Goal: Communication & Community: Answer question/provide support

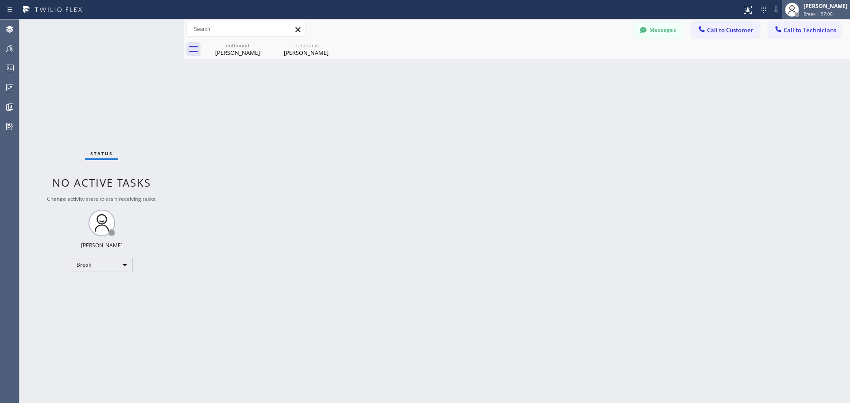
click at [822, 14] on span "Break | 57:00" at bounding box center [818, 14] width 29 height 6
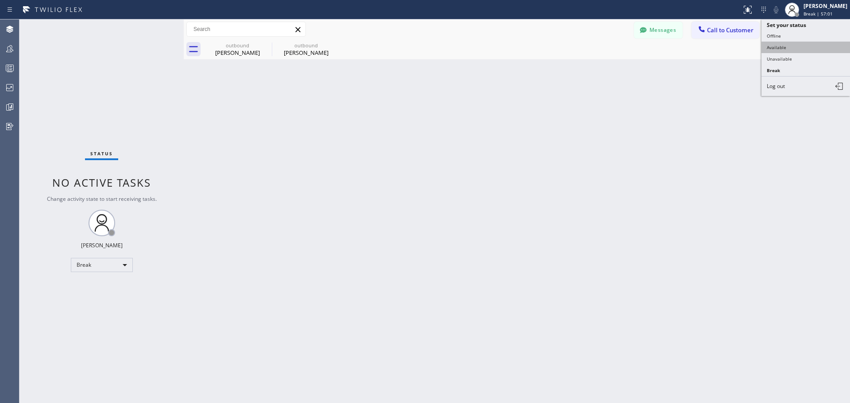
click at [803, 48] on button "Available" at bounding box center [806, 48] width 89 height 12
click at [715, 29] on span "Call to Customer" at bounding box center [730, 30] width 46 height 8
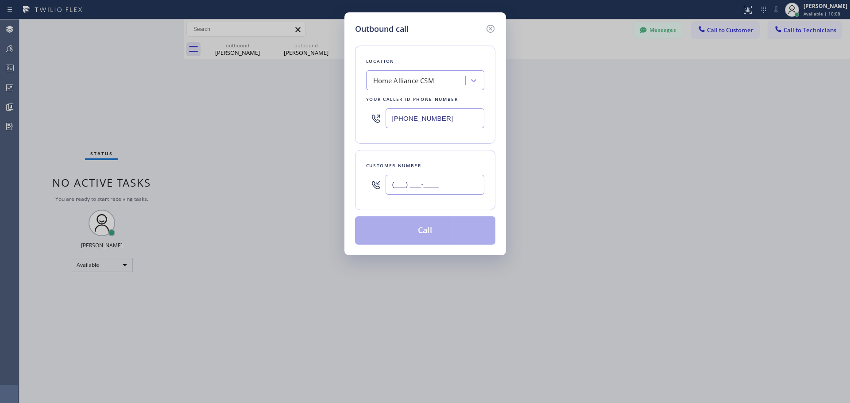
click at [422, 187] on input "(___) ___-____" at bounding box center [435, 185] width 99 height 20
paste input "626) 482-4203"
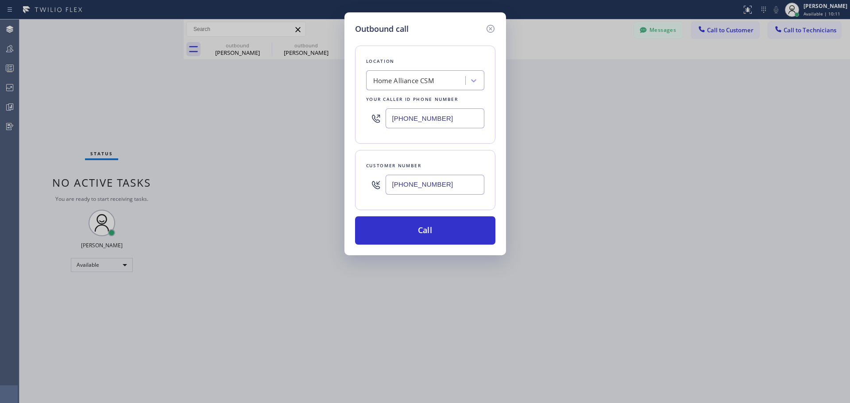
type input "[PHONE_NUMBER]"
click at [441, 236] on button "Call" at bounding box center [425, 231] width 140 height 28
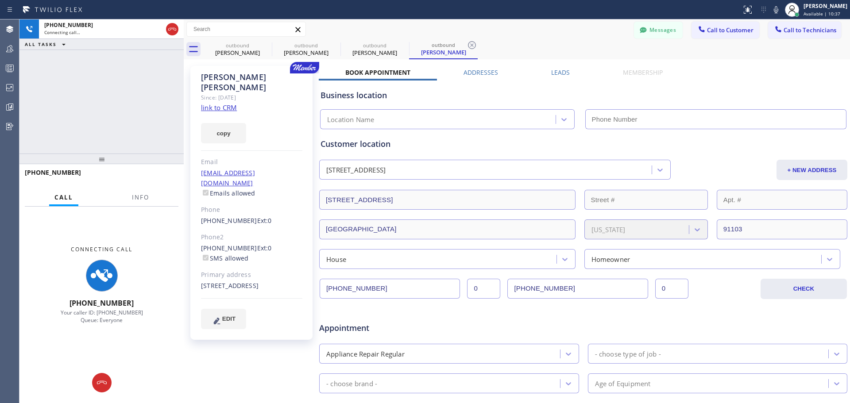
type input "[PHONE_NUMBER]"
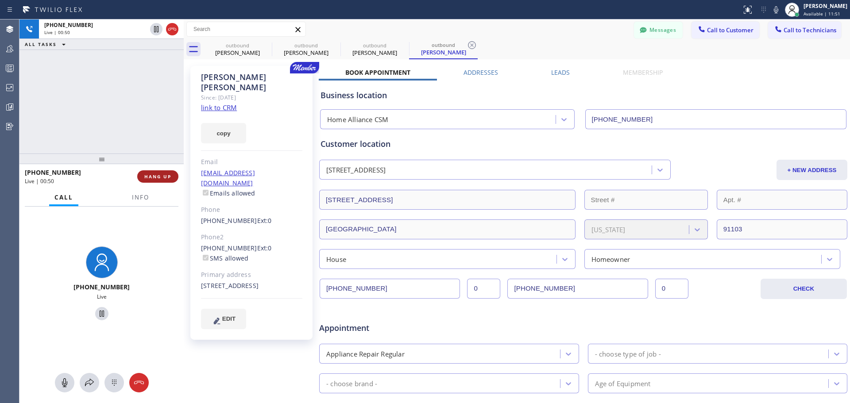
click at [154, 178] on span "HANG UP" at bounding box center [157, 177] width 27 height 6
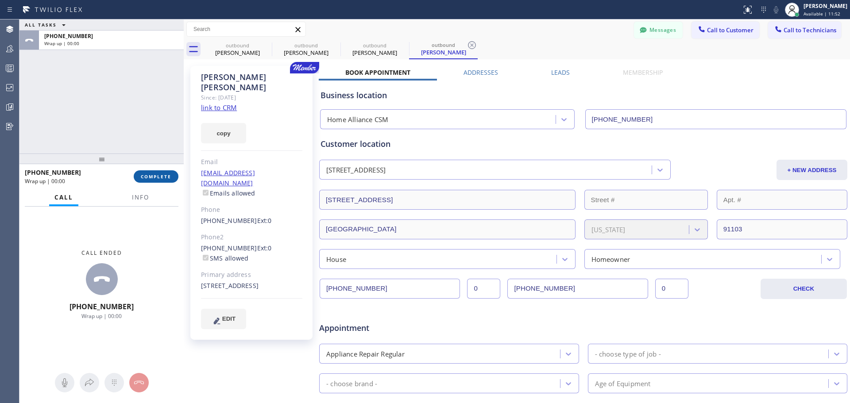
click at [152, 178] on span "COMPLETE" at bounding box center [156, 177] width 31 height 6
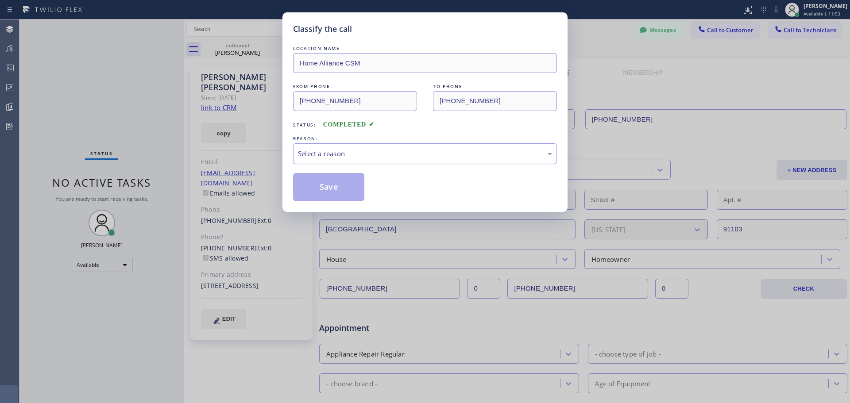
click at [422, 151] on div "Select a reason" at bounding box center [425, 154] width 254 height 10
click at [335, 181] on button "Save" at bounding box center [328, 187] width 71 height 28
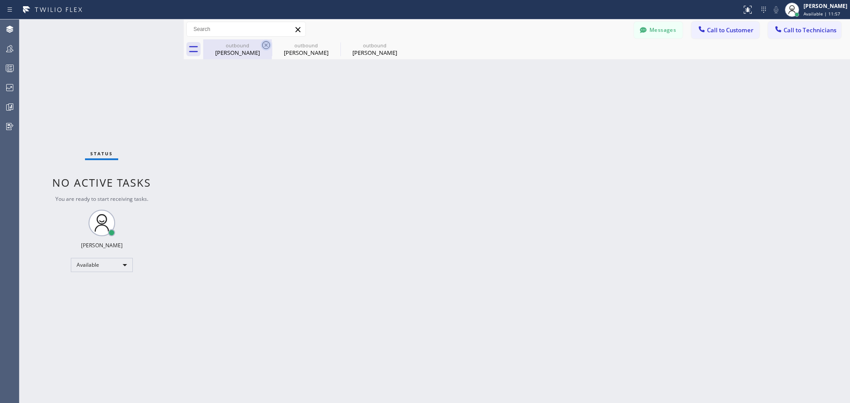
click at [267, 46] on icon at bounding box center [266, 45] width 8 height 8
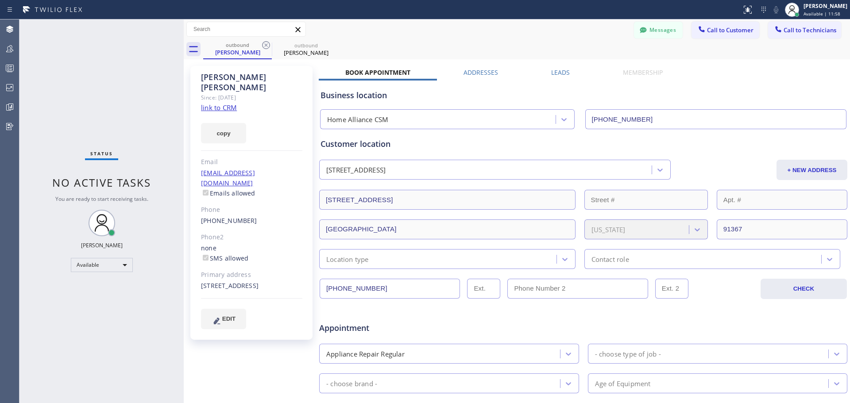
click at [264, 43] on icon at bounding box center [266, 45] width 11 height 11
click at [297, 31] on icon at bounding box center [297, 29] width 5 height 5
click at [269, 43] on icon at bounding box center [266, 45] width 8 height 8
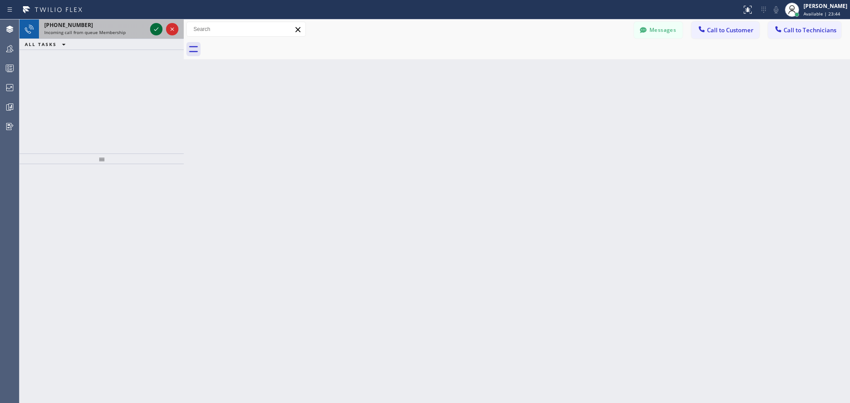
click at [153, 30] on icon at bounding box center [156, 29] width 11 height 11
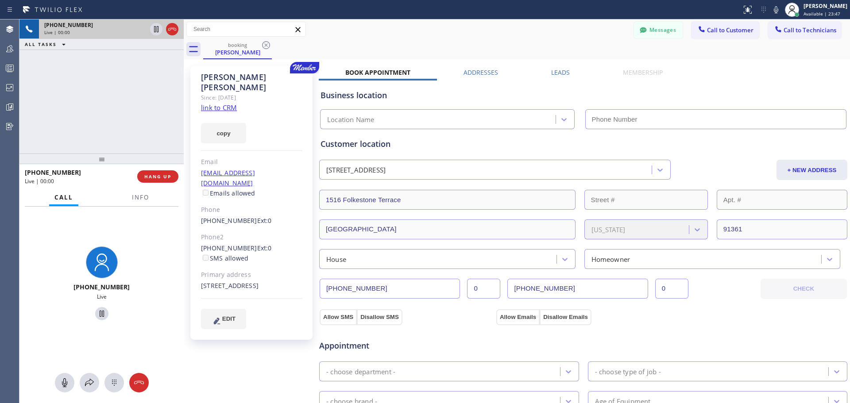
type input "[PHONE_NUMBER]"
click at [152, 177] on span "HANG UP" at bounding box center [157, 177] width 27 height 6
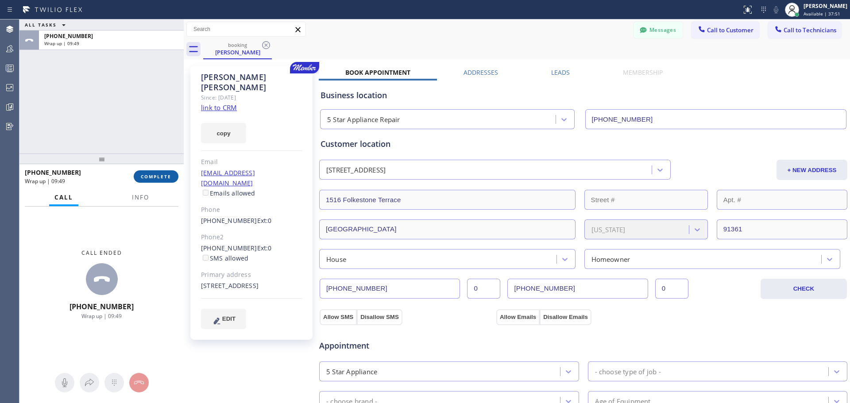
click at [163, 176] on span "COMPLETE" at bounding box center [156, 177] width 31 height 6
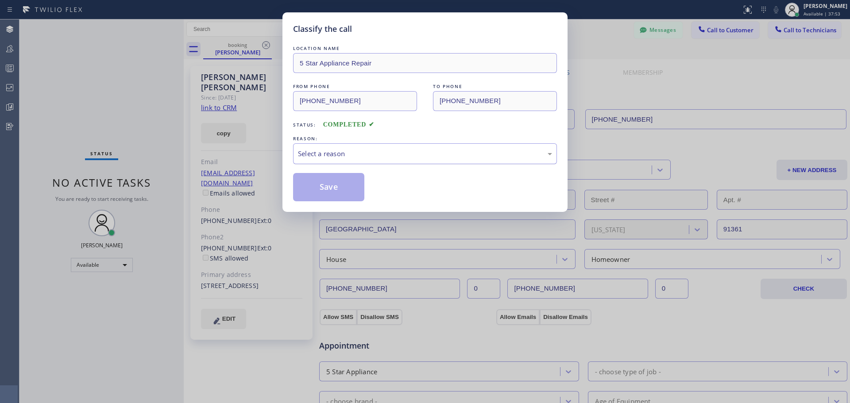
click at [340, 152] on div "Select a reason" at bounding box center [425, 154] width 254 height 10
drag, startPoint x: 333, startPoint y: 189, endPoint x: 482, endPoint y: 229, distance: 153.7
click at [335, 190] on button "Save" at bounding box center [328, 187] width 71 height 28
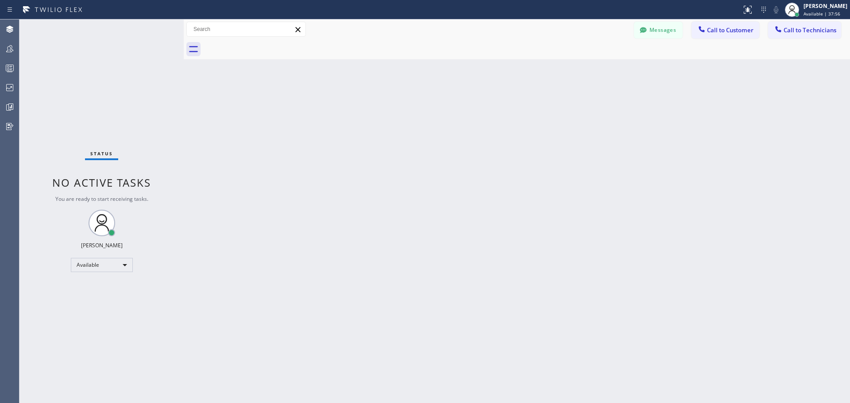
click at [607, 178] on div "Back to Dashboard Change Sender ID Customers Technicians TG [PERSON_NAME] [DATE…" at bounding box center [517, 211] width 666 height 384
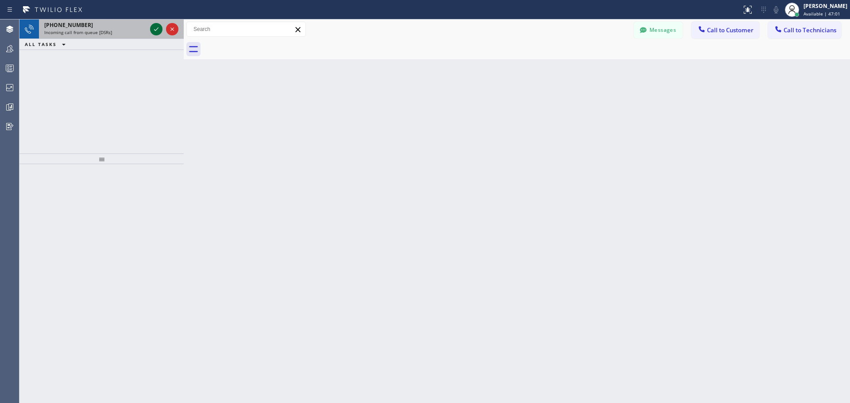
click at [153, 31] on icon at bounding box center [156, 29] width 11 height 11
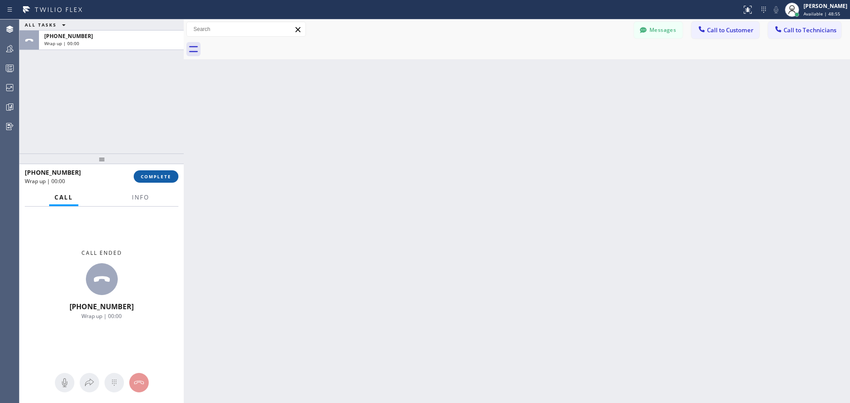
click at [163, 177] on span "COMPLETE" at bounding box center [156, 177] width 31 height 6
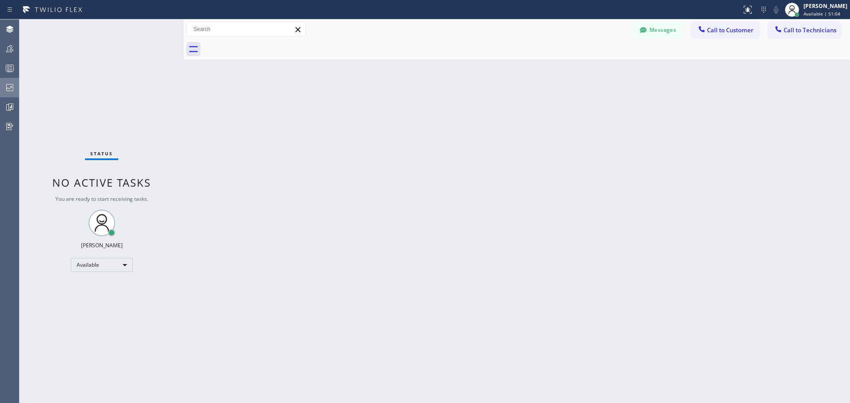
click at [8, 88] on icon at bounding box center [9, 87] width 11 height 11
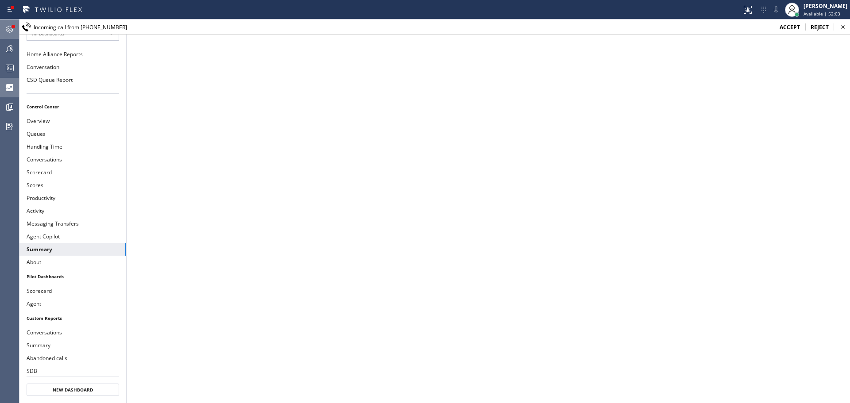
click at [11, 28] on div at bounding box center [13, 26] width 5 height 5
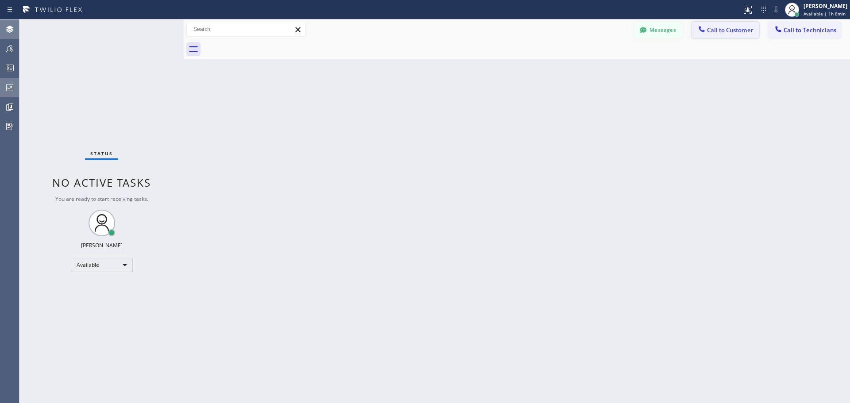
click at [737, 31] on span "Call to Customer" at bounding box center [730, 30] width 46 height 8
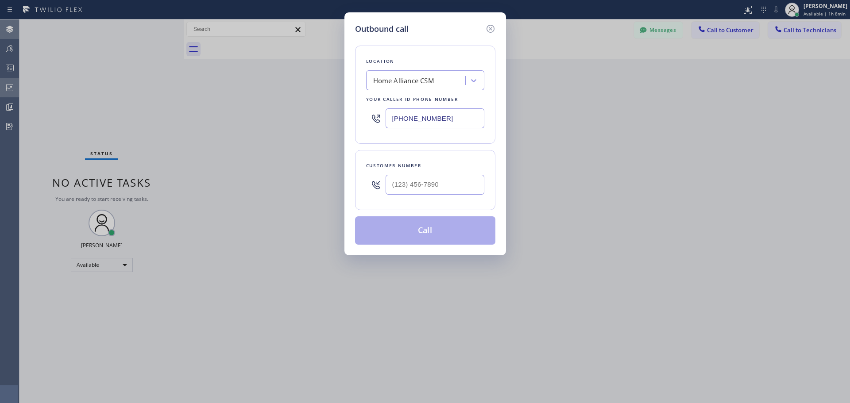
click at [429, 195] on div at bounding box center [435, 184] width 99 height 29
click at [430, 192] on input "(___) ___-____" at bounding box center [435, 185] width 99 height 20
paste input "408) 569-8837"
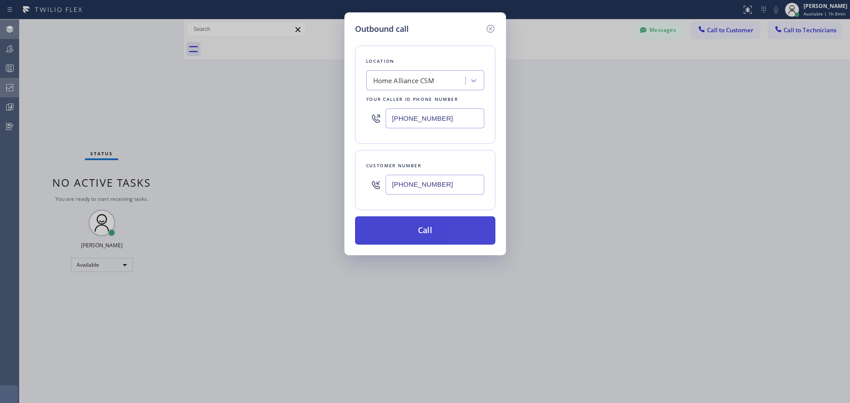
type input "[PHONE_NUMBER]"
click at [437, 225] on button "Call" at bounding box center [425, 231] width 140 height 28
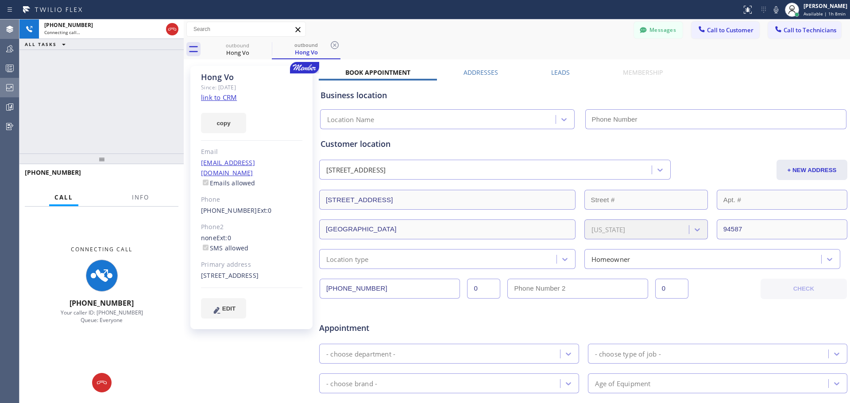
type input "[PHONE_NUMBER]"
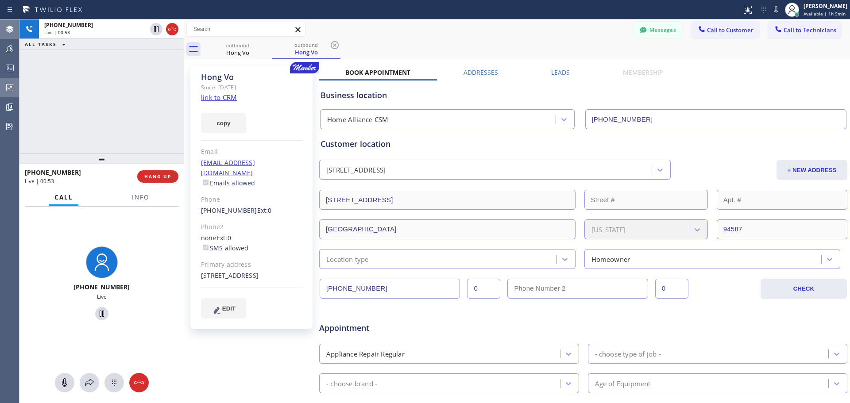
click at [170, 176] on span "HANG UP" at bounding box center [157, 177] width 27 height 6
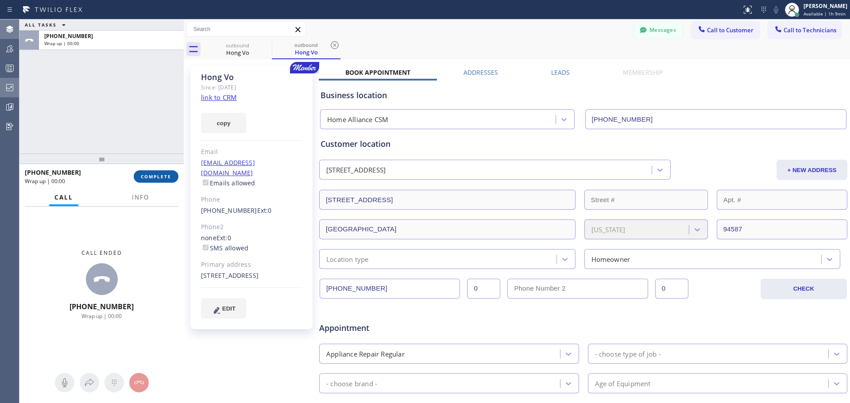
click at [150, 178] on span "COMPLETE" at bounding box center [156, 177] width 31 height 6
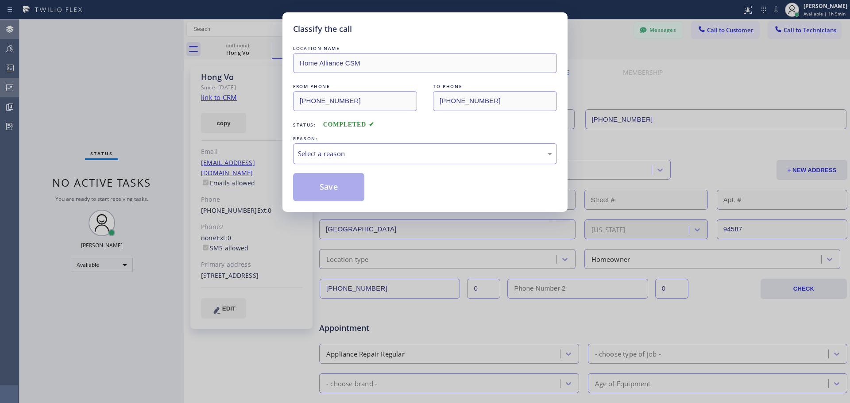
click at [352, 149] on div "Select a reason" at bounding box center [425, 154] width 254 height 10
click at [326, 186] on button "Save" at bounding box center [328, 187] width 71 height 28
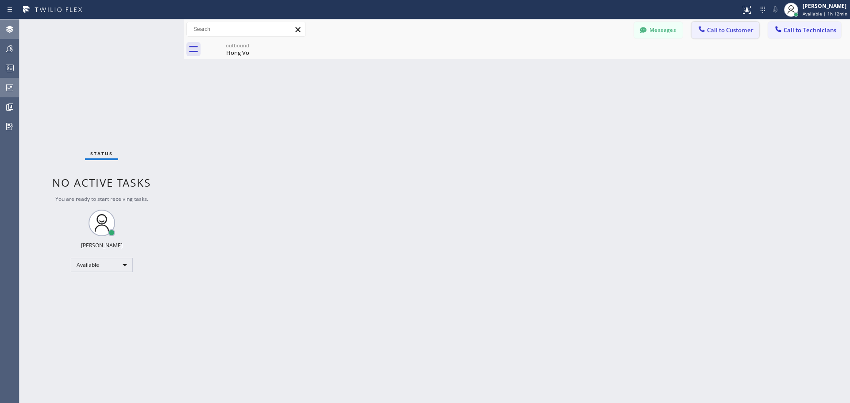
click at [713, 35] on button "Call to Customer" at bounding box center [726, 30] width 68 height 17
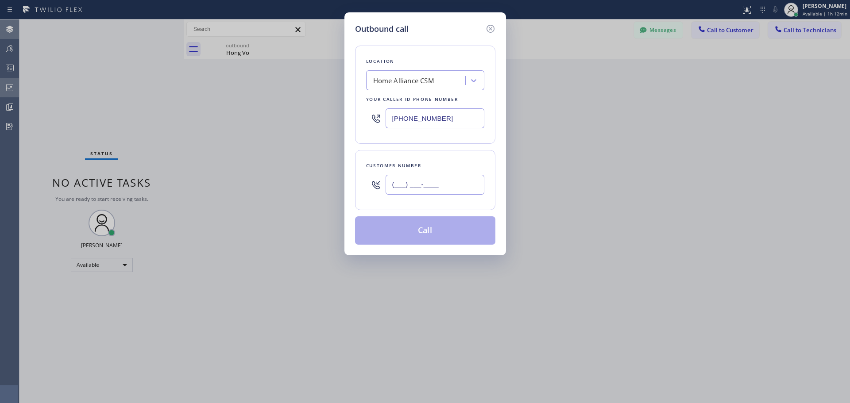
click at [416, 192] on input "(___) ___-____" at bounding box center [435, 185] width 99 height 20
paste input "310) 365-4034"
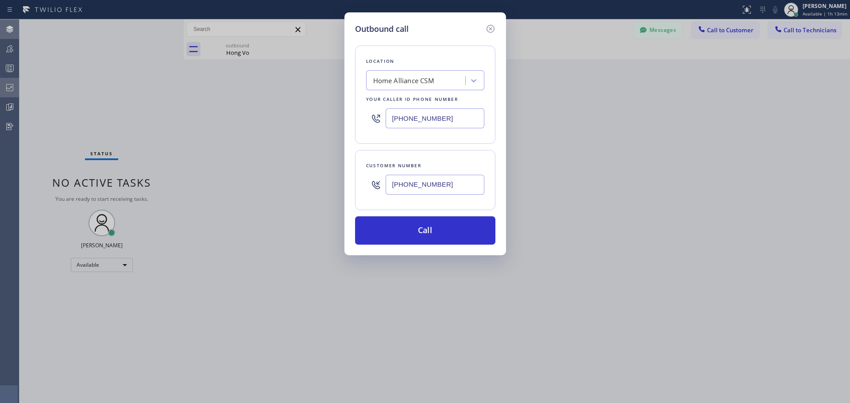
type input "[PHONE_NUMBER]"
click at [433, 236] on button "Call" at bounding box center [425, 231] width 140 height 28
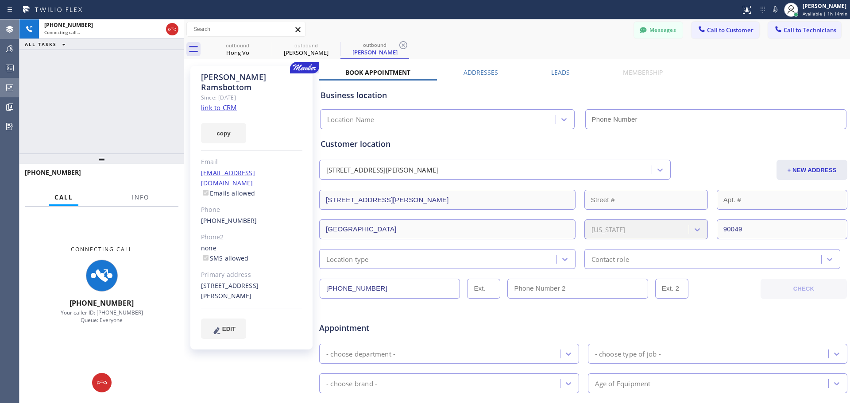
type input "[PHONE_NUMBER]"
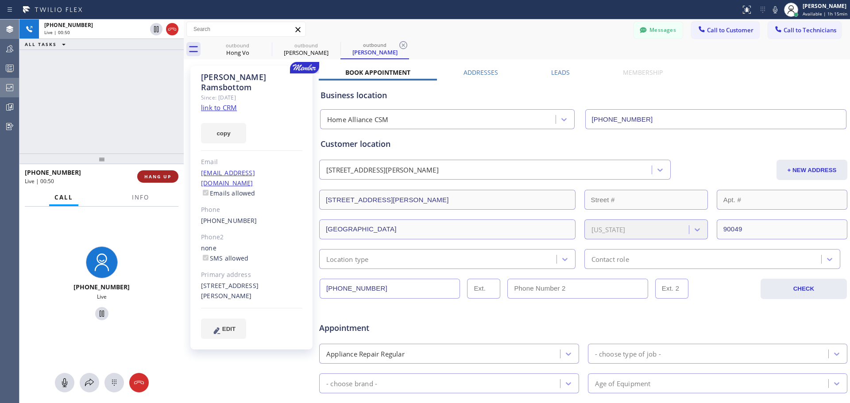
click at [166, 178] on span "HANG UP" at bounding box center [157, 177] width 27 height 6
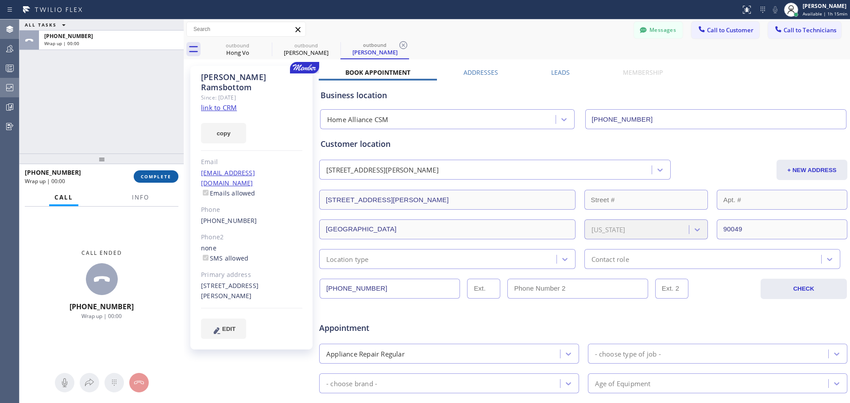
click at [154, 177] on span "COMPLETE" at bounding box center [156, 177] width 31 height 6
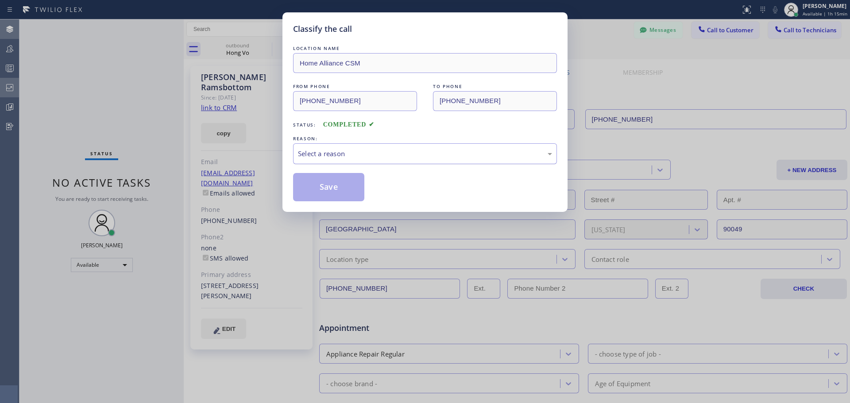
click at [391, 157] on div "Select a reason" at bounding box center [425, 154] width 254 height 10
click at [328, 184] on button "Save" at bounding box center [328, 187] width 71 height 28
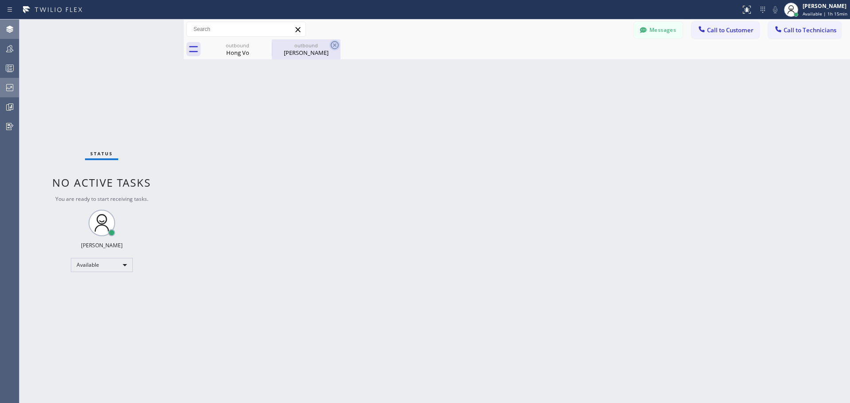
click at [334, 45] on icon at bounding box center [335, 45] width 8 height 8
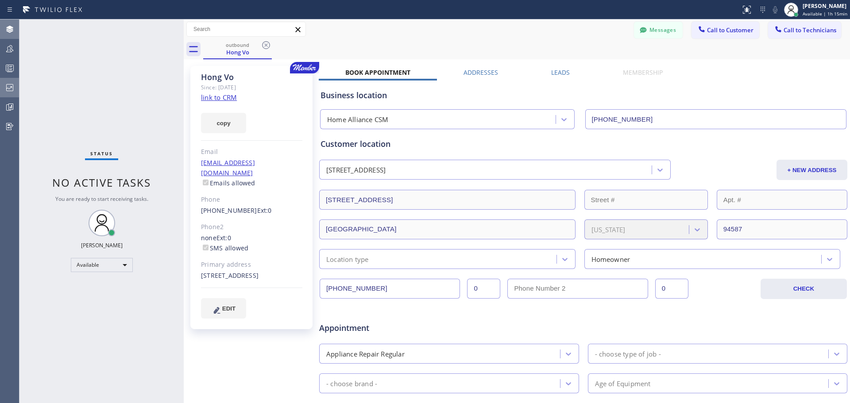
click at [263, 45] on icon at bounding box center [266, 45] width 8 height 8
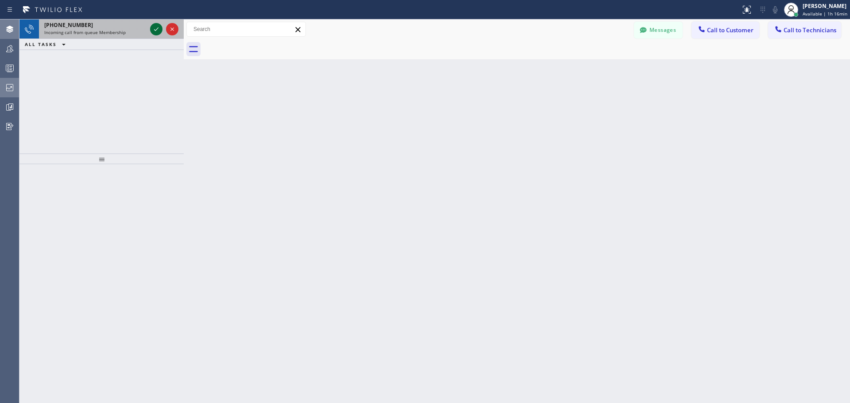
click at [154, 32] on icon at bounding box center [156, 29] width 11 height 11
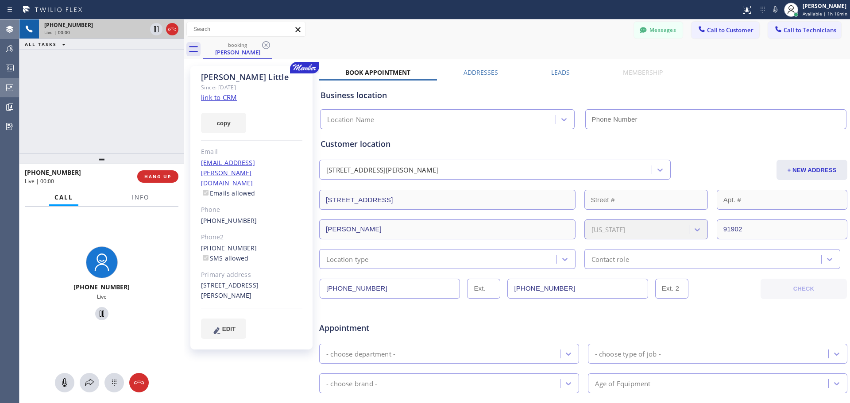
type input "[PHONE_NUMBER]"
click at [148, 179] on span "HANG UP" at bounding box center [157, 177] width 27 height 6
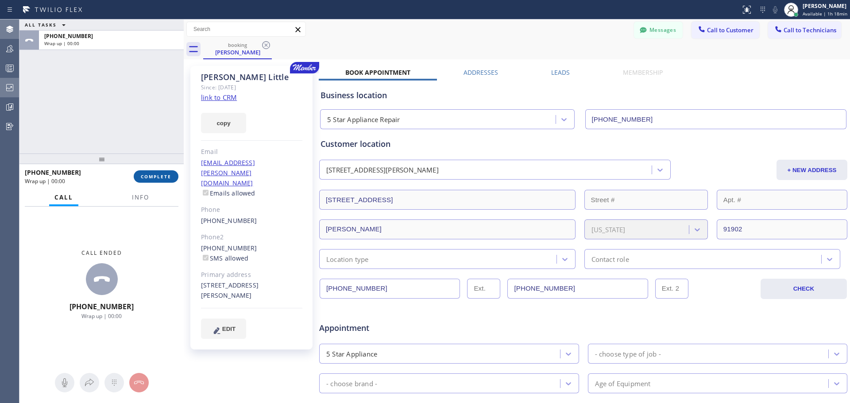
click at [163, 175] on span "COMPLETE" at bounding box center [156, 177] width 31 height 6
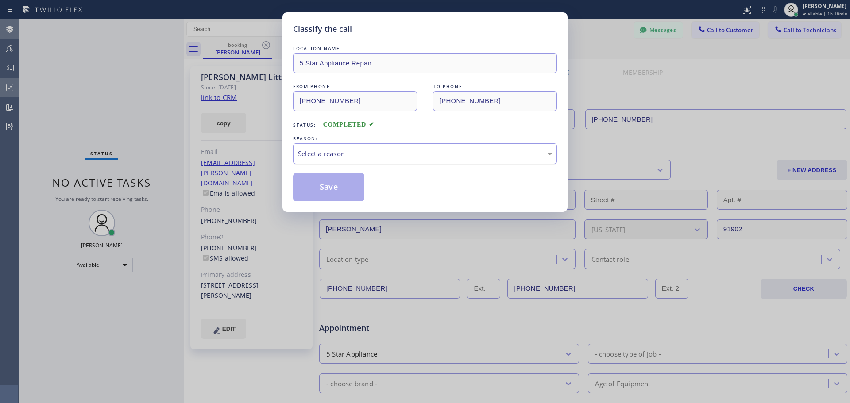
click at [355, 151] on div "Select a reason" at bounding box center [425, 154] width 254 height 10
click at [326, 188] on button "Save" at bounding box center [328, 187] width 71 height 28
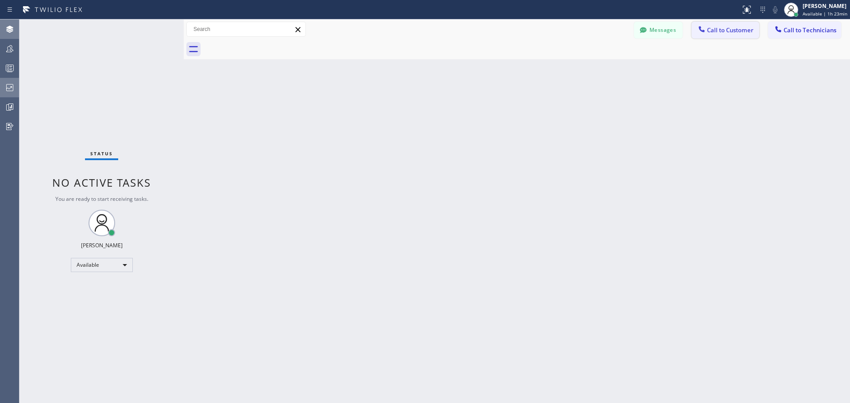
click at [742, 29] on span "Call to Customer" at bounding box center [730, 30] width 46 height 8
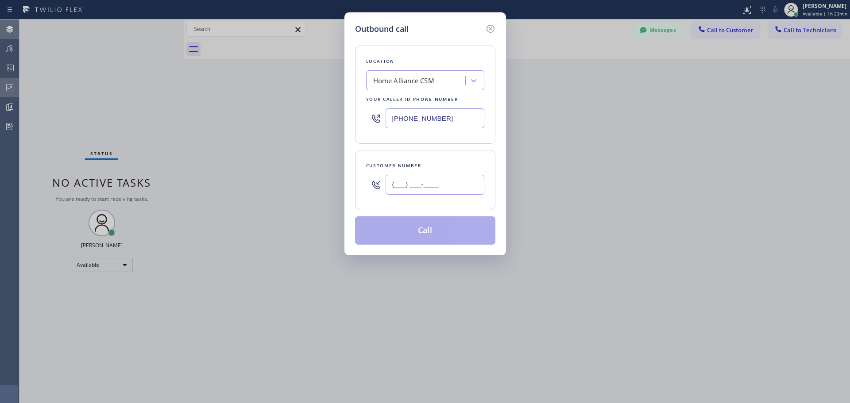
click at [411, 180] on input "(___) ___-____" at bounding box center [435, 185] width 99 height 20
paste input "415) 850-8675"
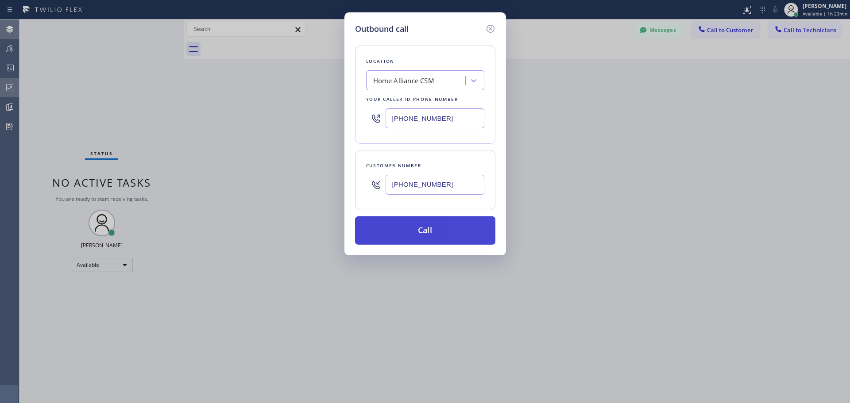
type input "[PHONE_NUMBER]"
click at [418, 228] on button "Call" at bounding box center [425, 231] width 140 height 28
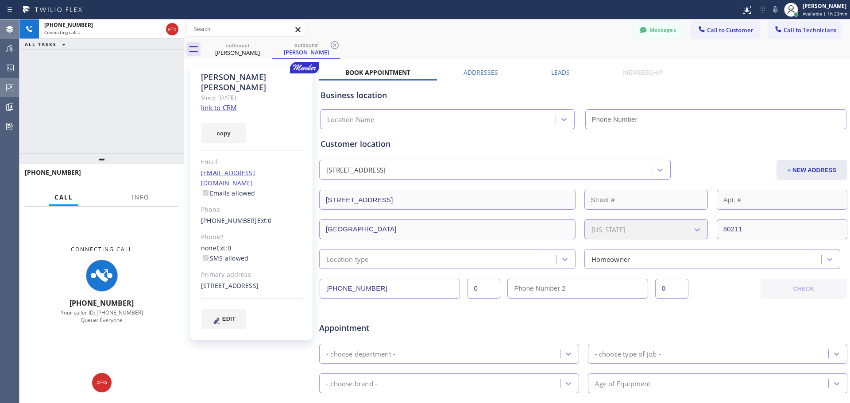
type input "[PHONE_NUMBER]"
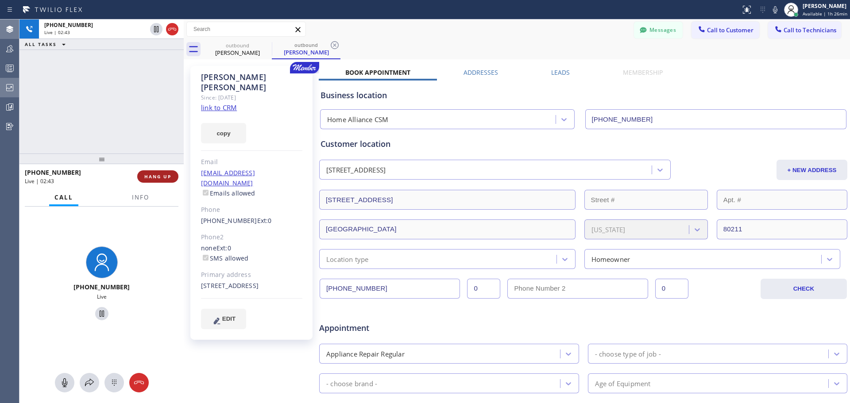
click at [158, 177] on span "HANG UP" at bounding box center [157, 177] width 27 height 6
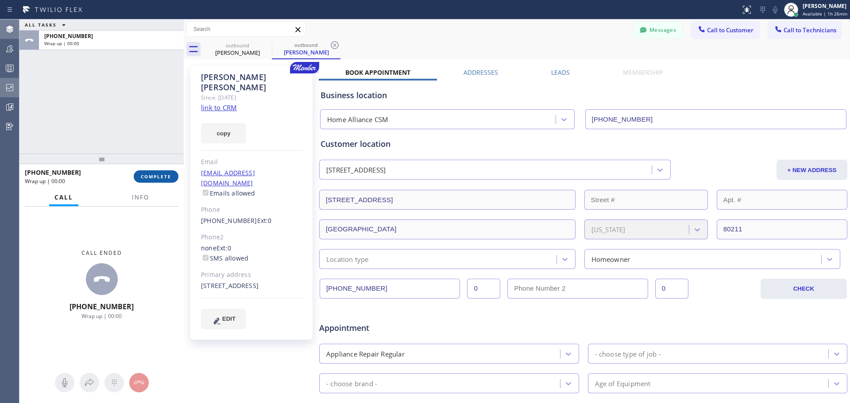
click at [160, 173] on button "COMPLETE" at bounding box center [156, 176] width 45 height 12
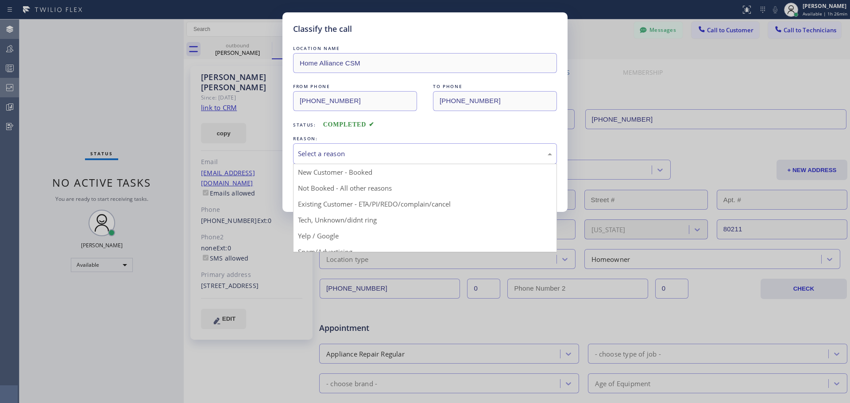
click at [386, 145] on div "Select a reason" at bounding box center [425, 153] width 264 height 21
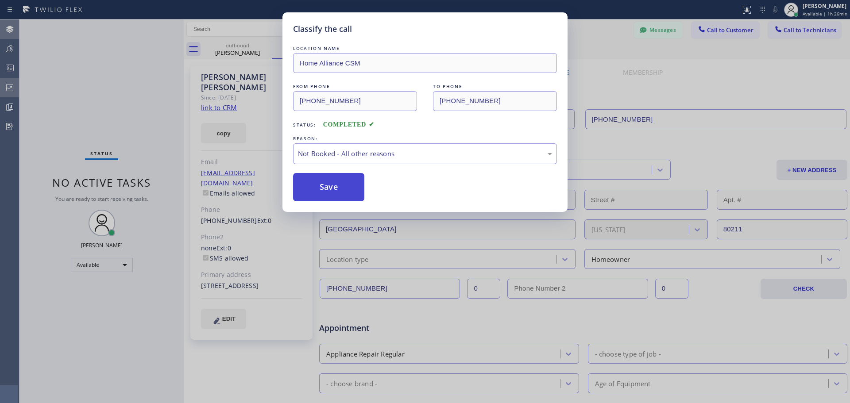
drag, startPoint x: 328, startPoint y: 189, endPoint x: 757, endPoint y: 74, distance: 444.4
click at [328, 189] on button "Save" at bounding box center [328, 187] width 71 height 28
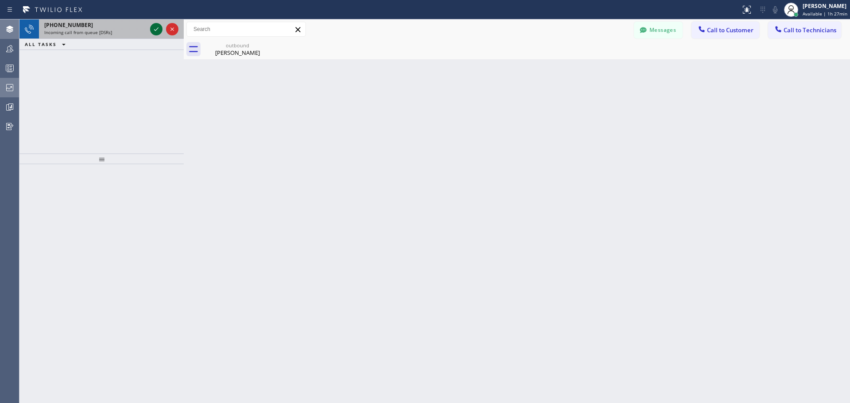
click at [155, 30] on icon at bounding box center [156, 29] width 4 height 4
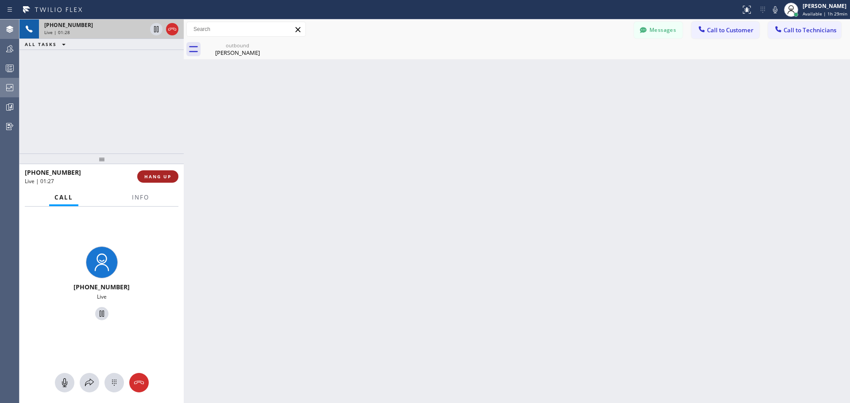
drag, startPoint x: 146, startPoint y: 182, endPoint x: 151, endPoint y: 176, distance: 8.2
click at [147, 180] on button "HANG UP" at bounding box center [157, 176] width 41 height 12
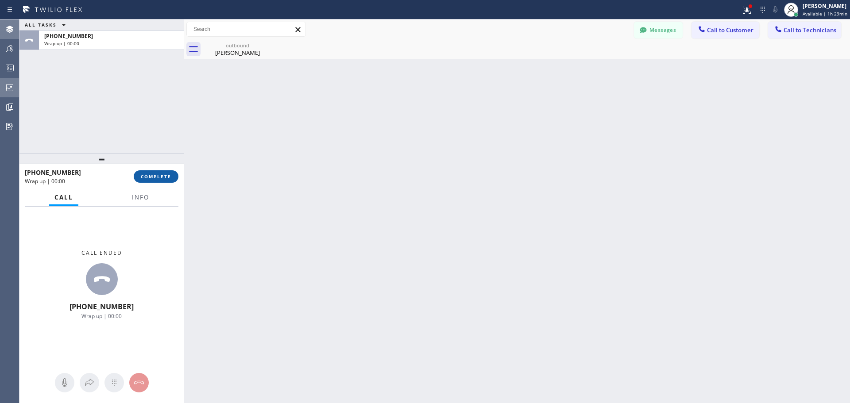
click at [156, 177] on span "COMPLETE" at bounding box center [156, 177] width 31 height 6
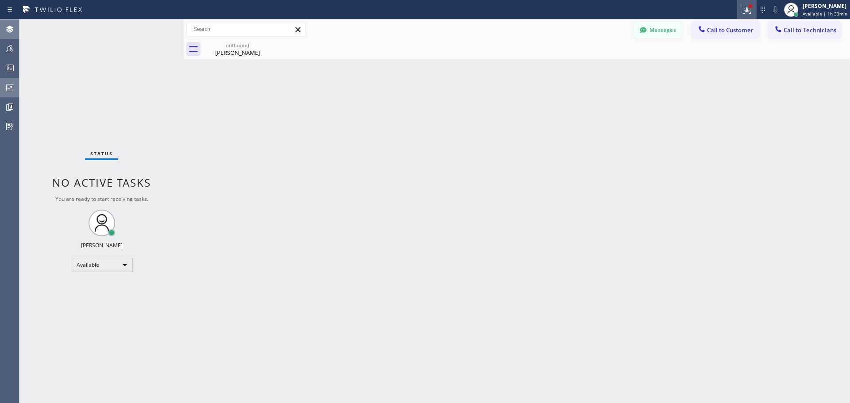
click at [748, 9] on icon at bounding box center [747, 10] width 8 height 8
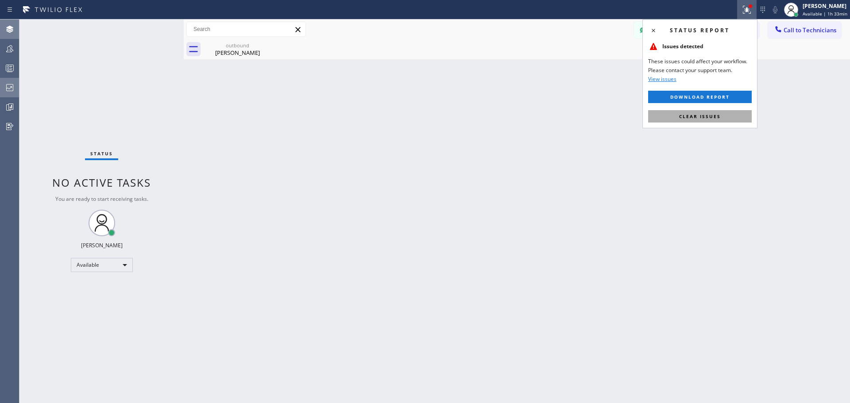
click at [711, 116] on span "Clear issues" at bounding box center [700, 116] width 42 height 6
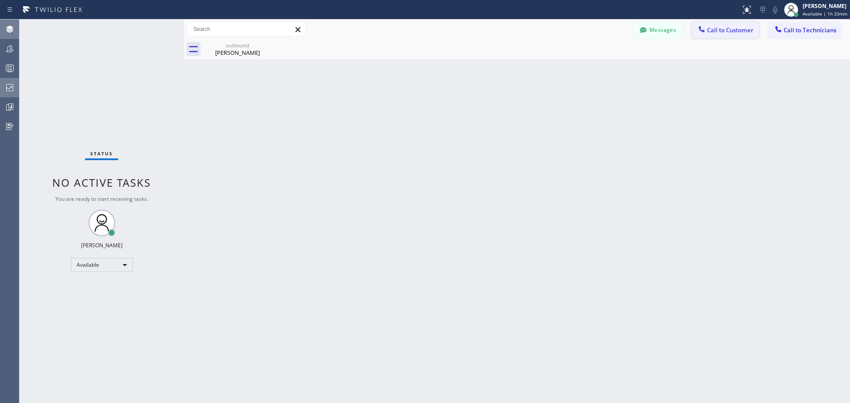
click at [729, 29] on span "Call to Customer" at bounding box center [730, 30] width 46 height 8
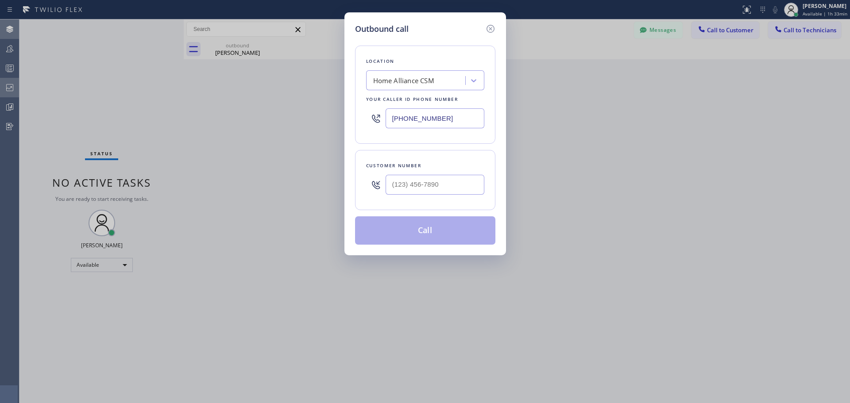
click at [414, 194] on input "text" at bounding box center [435, 185] width 99 height 20
paste input "480) 518-2417"
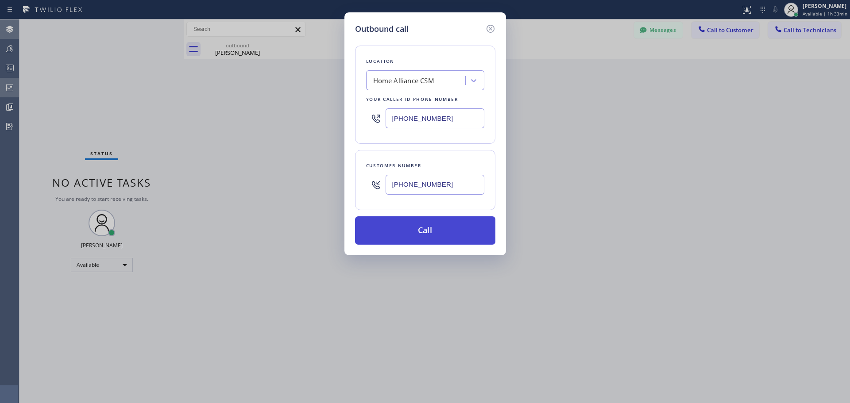
type input "[PHONE_NUMBER]"
click at [439, 233] on button "Call" at bounding box center [425, 231] width 140 height 28
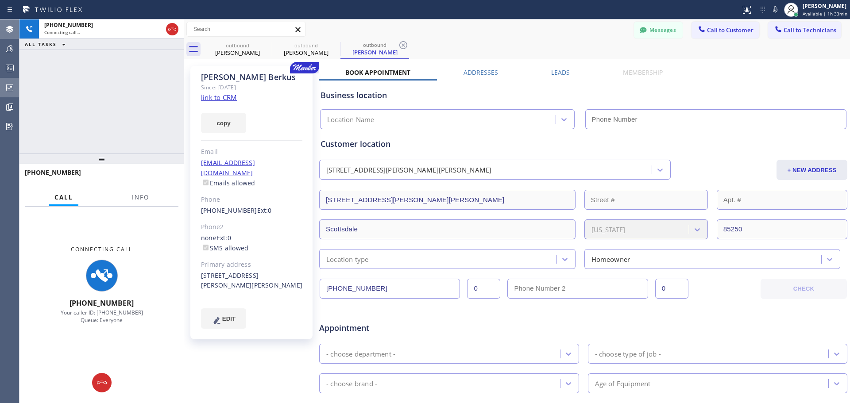
type input "[PHONE_NUMBER]"
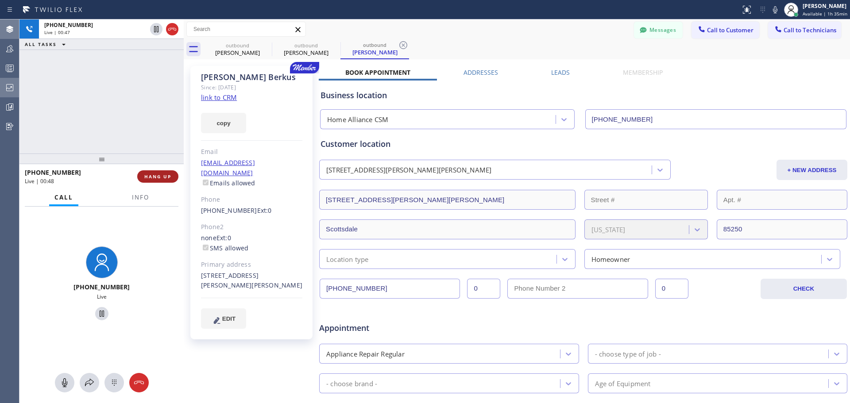
click at [164, 173] on button "HANG UP" at bounding box center [157, 176] width 41 height 12
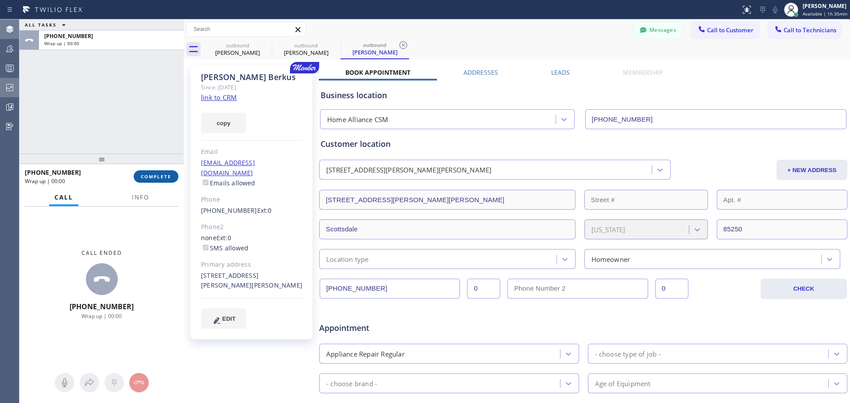
click at [170, 182] on button "COMPLETE" at bounding box center [156, 176] width 45 height 12
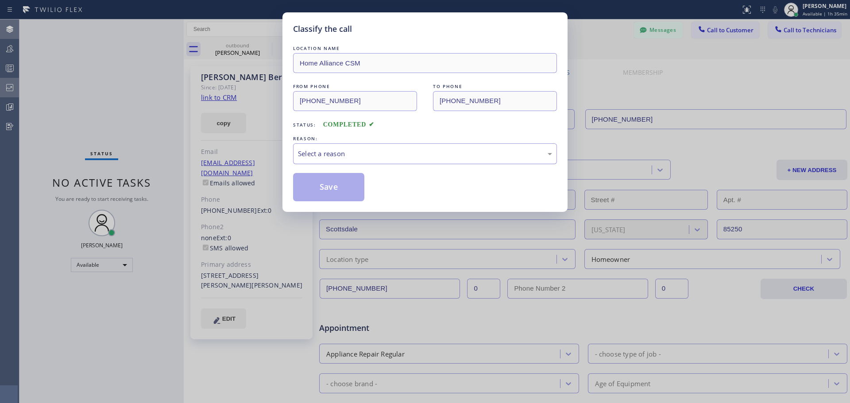
click at [360, 153] on div "Select a reason" at bounding box center [425, 154] width 254 height 10
click at [341, 192] on button "Save" at bounding box center [328, 187] width 71 height 28
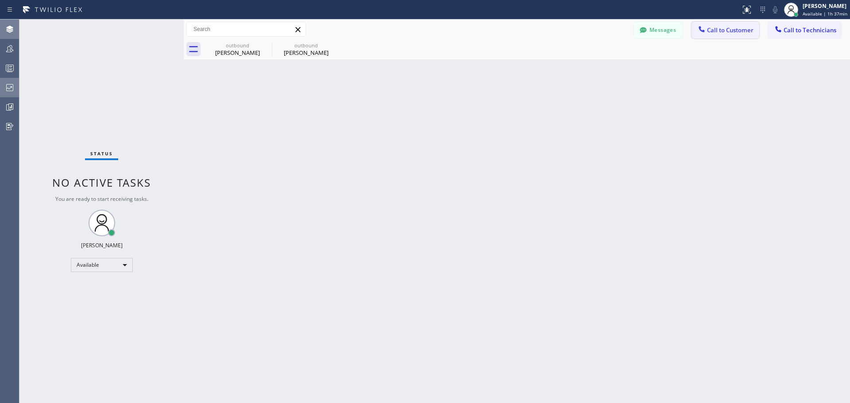
click at [731, 31] on span "Call to Customer" at bounding box center [730, 30] width 46 height 8
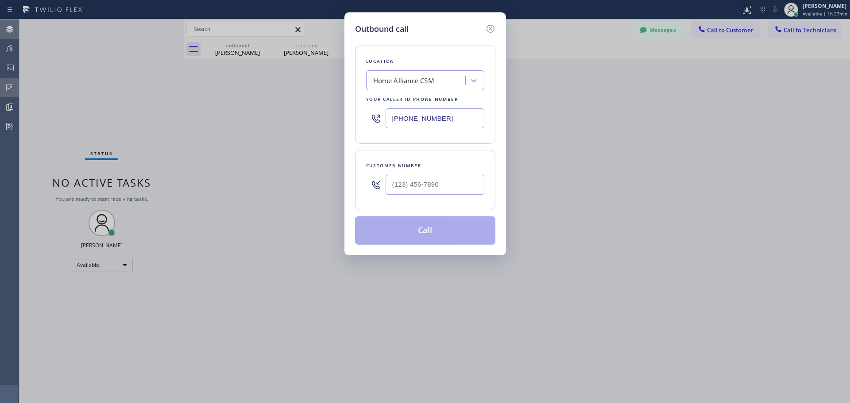
click at [422, 186] on input "text" at bounding box center [435, 185] width 99 height 20
paste input "562) 714-5622"
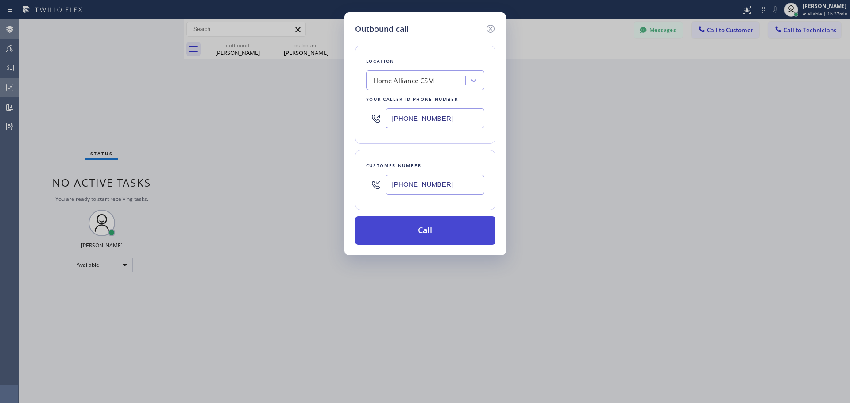
type input "[PHONE_NUMBER]"
click at [434, 223] on button "Call" at bounding box center [425, 231] width 140 height 28
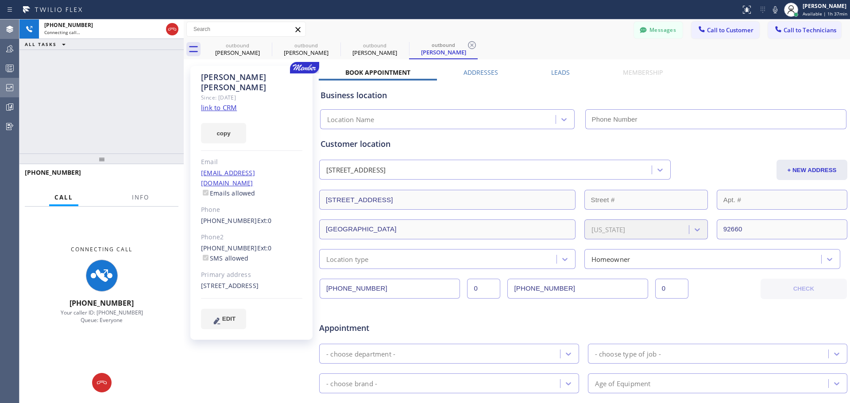
type input "[PHONE_NUMBER]"
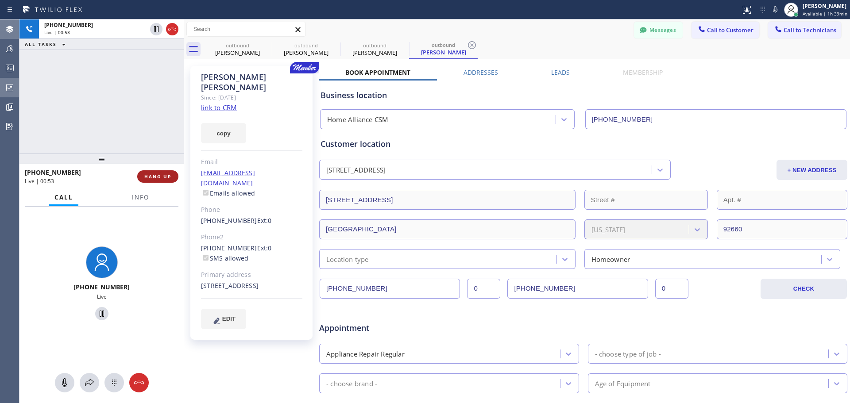
click at [155, 177] on span "HANG UP" at bounding box center [157, 177] width 27 height 6
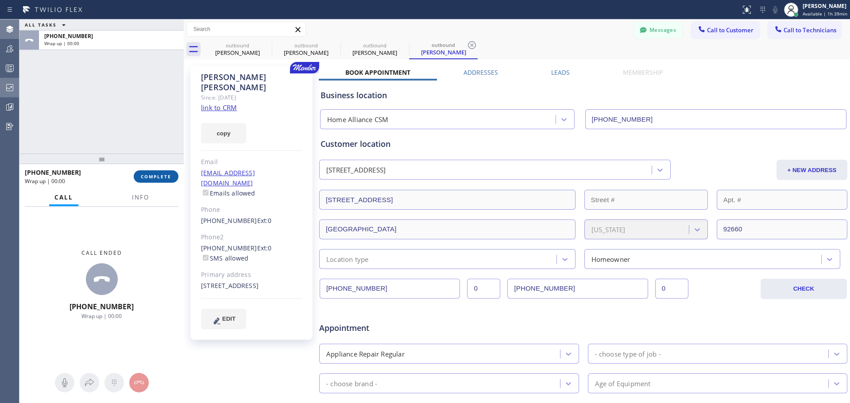
click at [155, 178] on span "COMPLETE" at bounding box center [156, 177] width 31 height 6
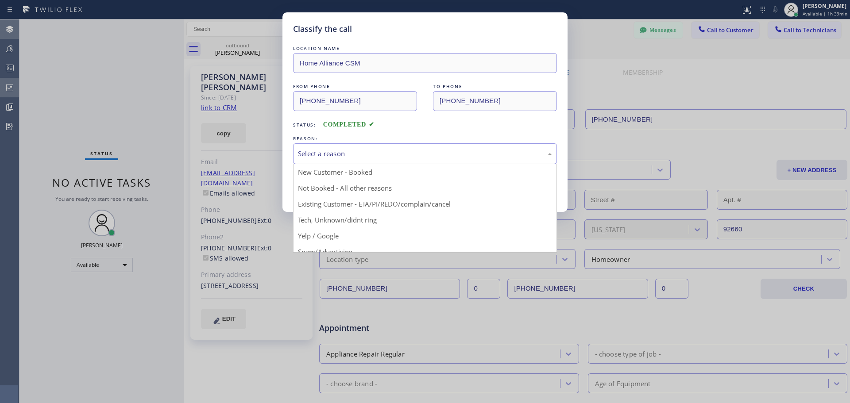
click at [371, 150] on div "Select a reason" at bounding box center [425, 154] width 254 height 10
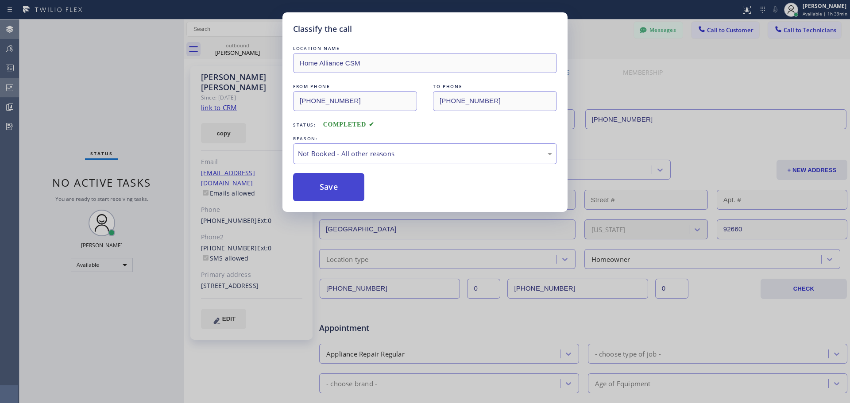
click at [329, 190] on button "Save" at bounding box center [328, 187] width 71 height 28
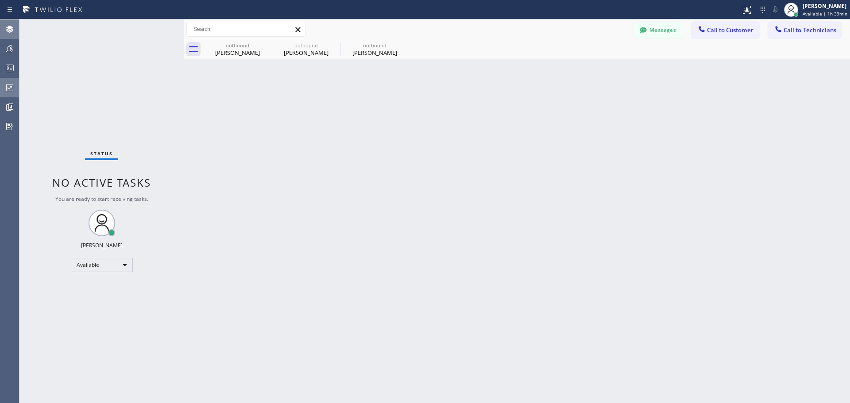
drag, startPoint x: 403, startPoint y: 44, endPoint x: 349, endPoint y: 47, distance: 54.6
click at [0, 0] on icon at bounding box center [0, 0] width 0 height 0
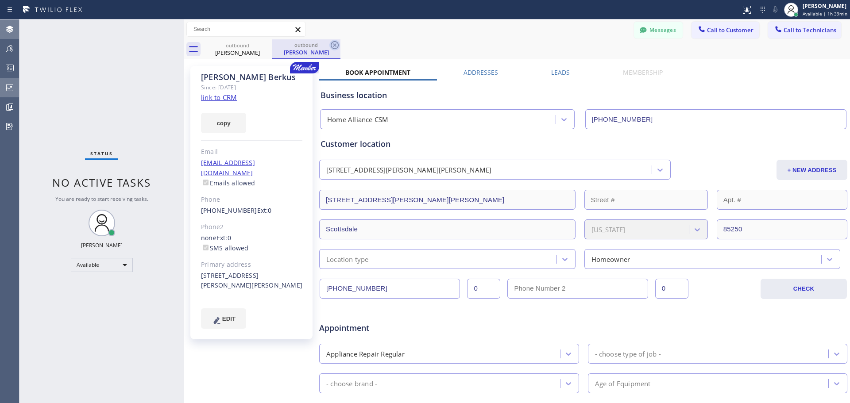
click at [338, 43] on icon at bounding box center [335, 45] width 8 height 8
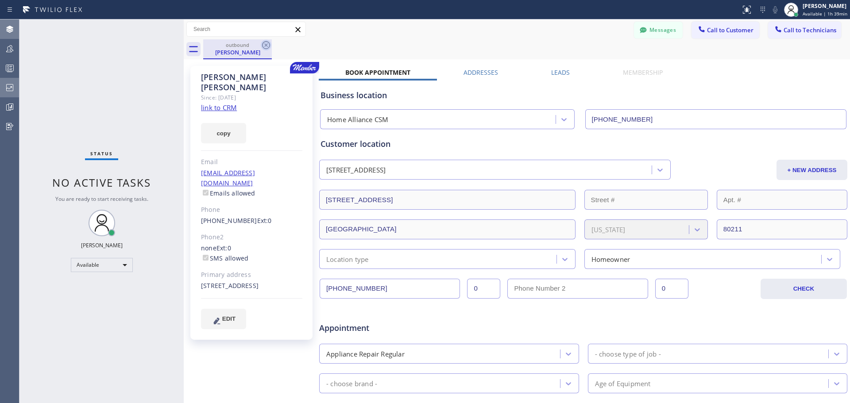
click at [265, 45] on icon at bounding box center [266, 45] width 8 height 8
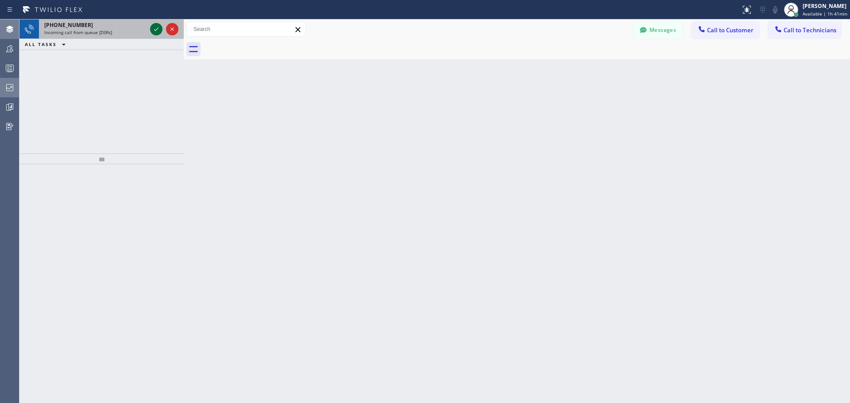
click at [155, 29] on icon at bounding box center [156, 29] width 11 height 11
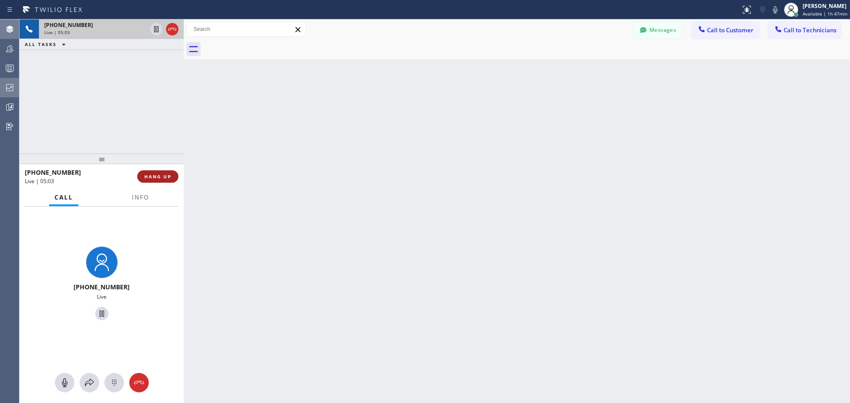
click at [165, 178] on span "HANG UP" at bounding box center [157, 177] width 27 height 6
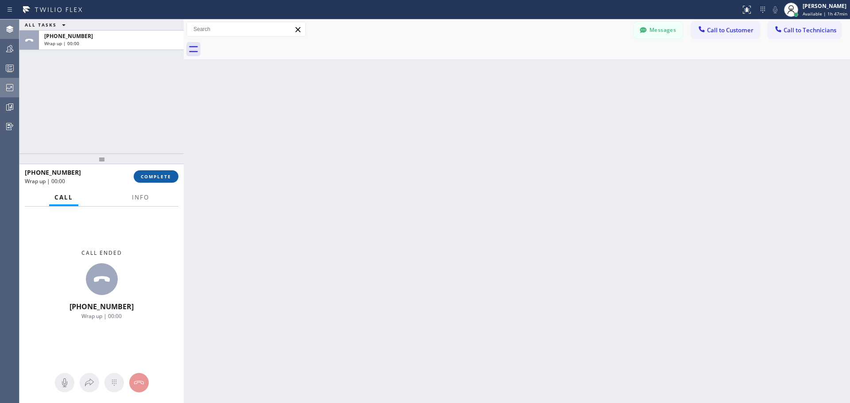
click at [155, 177] on span "COMPLETE" at bounding box center [156, 177] width 31 height 6
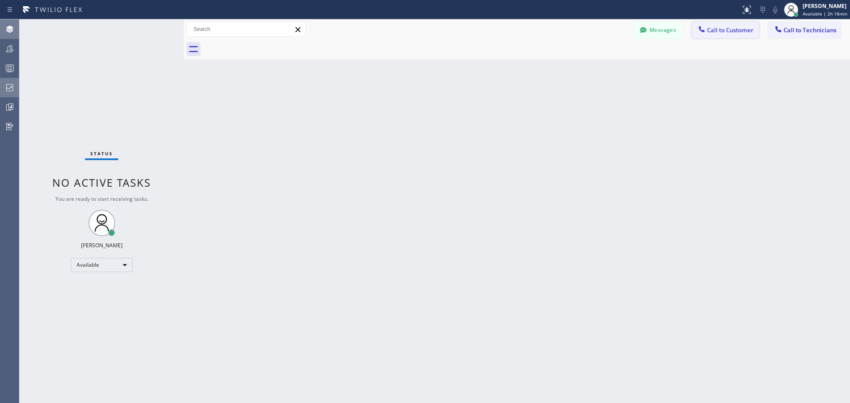
click at [725, 28] on span "Call to Customer" at bounding box center [730, 30] width 46 height 8
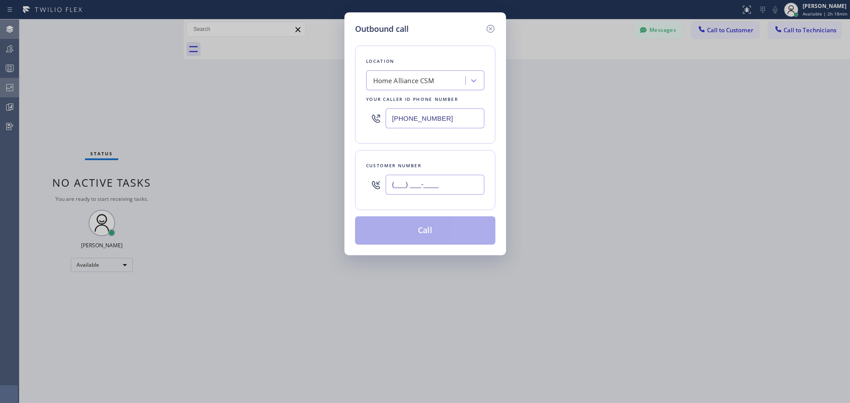
click at [433, 179] on input "(___) ___-____" at bounding box center [435, 185] width 99 height 20
paste input "323) 273-8112"
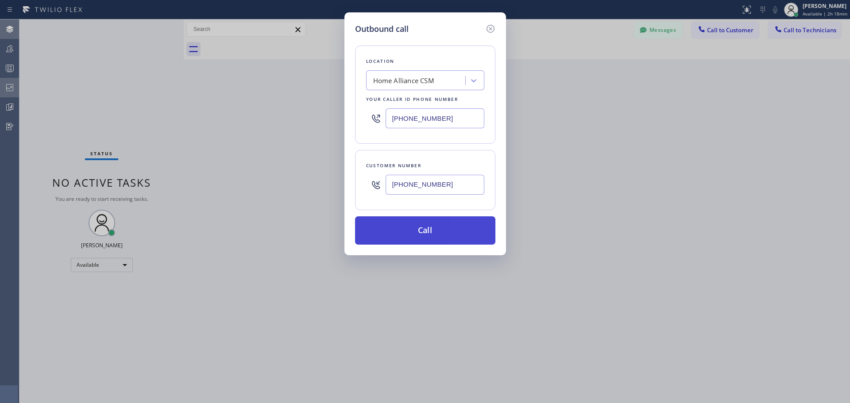
type input "[PHONE_NUMBER]"
click at [474, 224] on button "Call" at bounding box center [425, 231] width 140 height 28
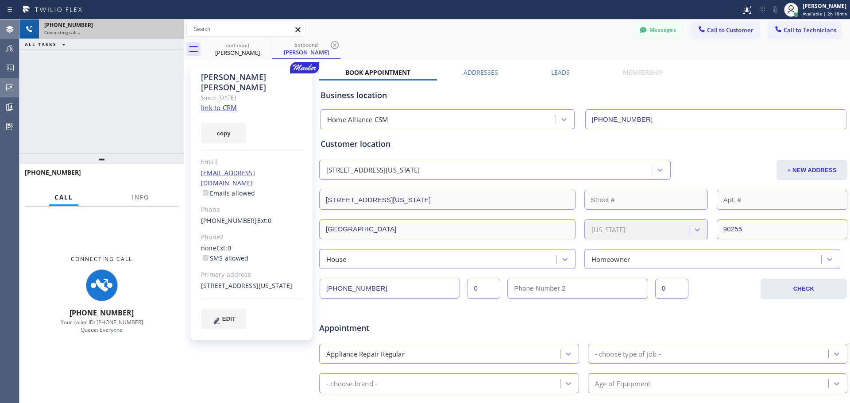
type input "[PHONE_NUMBER]"
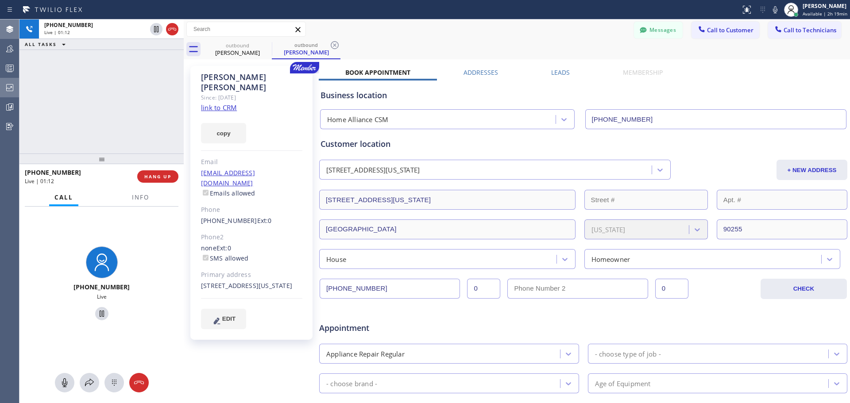
drag, startPoint x: 164, startPoint y: 173, endPoint x: 186, endPoint y: 186, distance: 25.8
click at [164, 173] on button "HANG UP" at bounding box center [157, 176] width 41 height 12
click at [160, 176] on span "HANG UP" at bounding box center [157, 177] width 27 height 6
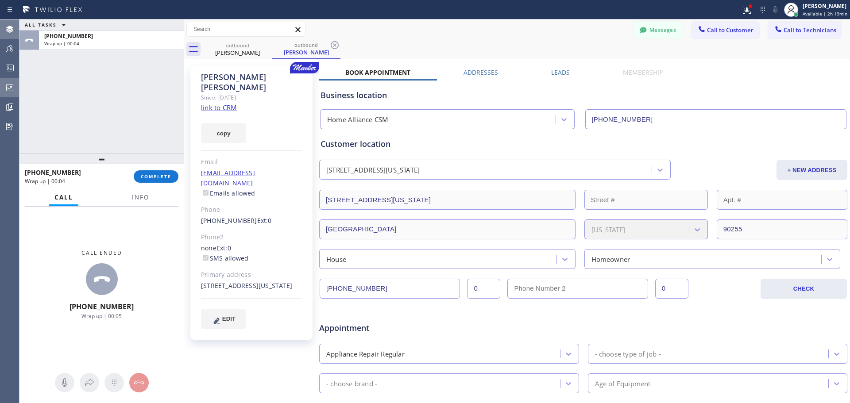
click at [299, 28] on icon at bounding box center [297, 29] width 5 height 5
click at [156, 184] on div "[PHONE_NUMBER] Wrap up | 00:05 COMPLETE" at bounding box center [102, 176] width 154 height 23
click at [153, 176] on span "COMPLETE" at bounding box center [156, 177] width 31 height 6
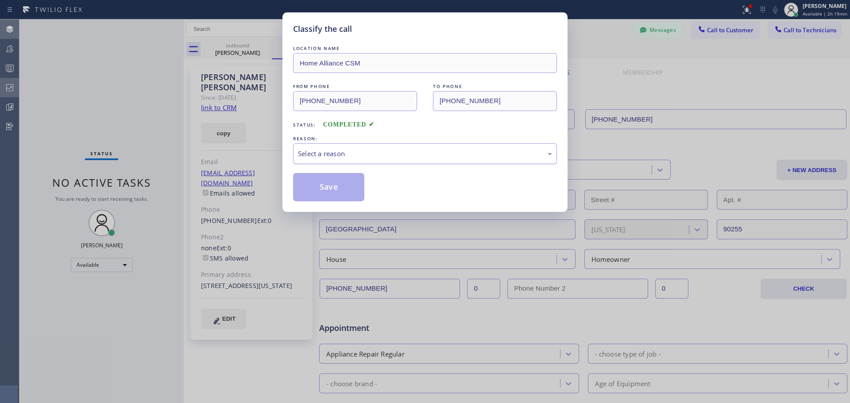
click at [372, 152] on div "Select a reason" at bounding box center [425, 154] width 254 height 10
click at [329, 197] on button "Save" at bounding box center [328, 187] width 71 height 28
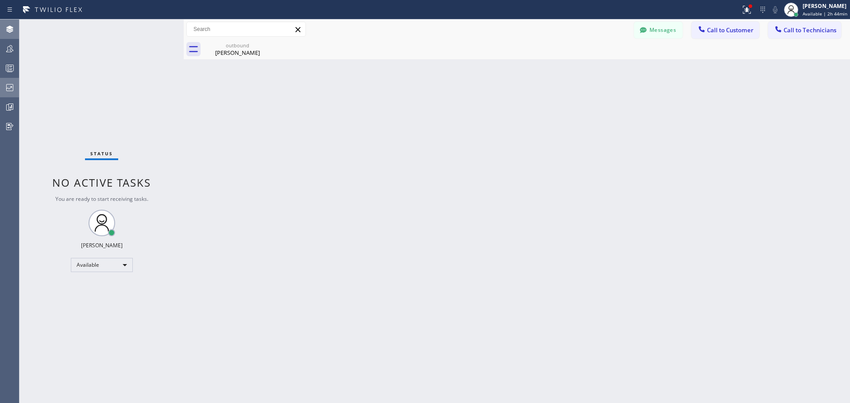
click at [11, 89] on icon at bounding box center [9, 87] width 11 height 11
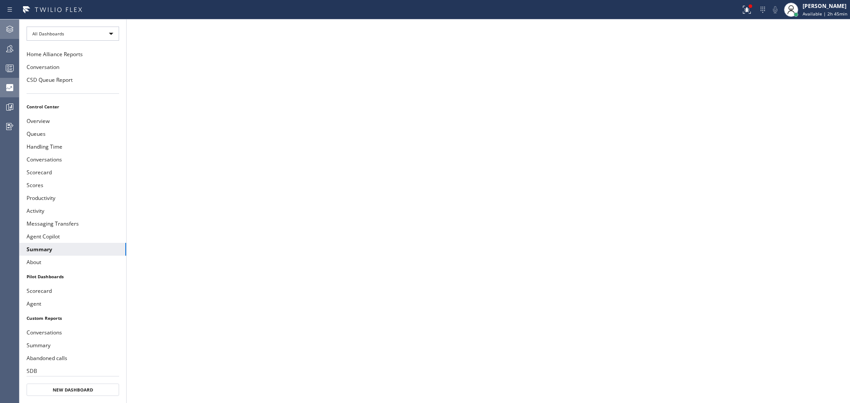
click at [12, 32] on icon at bounding box center [9, 29] width 11 height 11
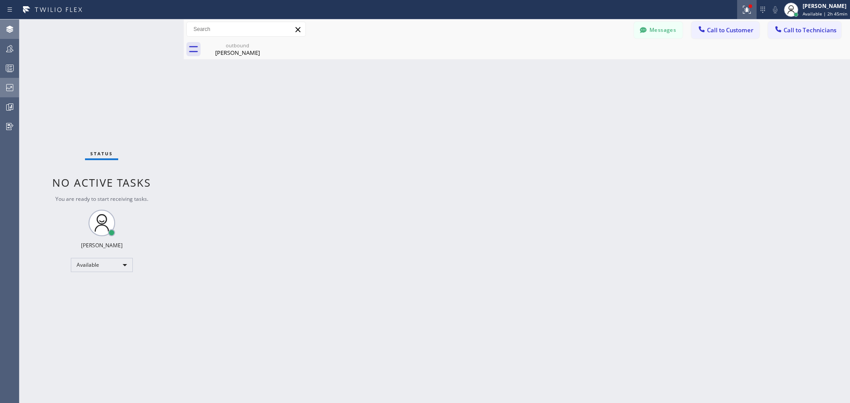
click at [744, 7] on icon at bounding box center [745, 9] width 5 height 6
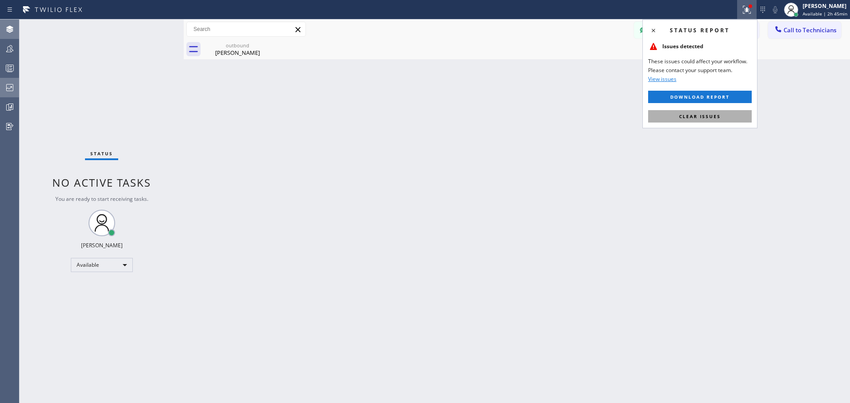
click at [714, 117] on span "Clear issues" at bounding box center [700, 116] width 42 height 6
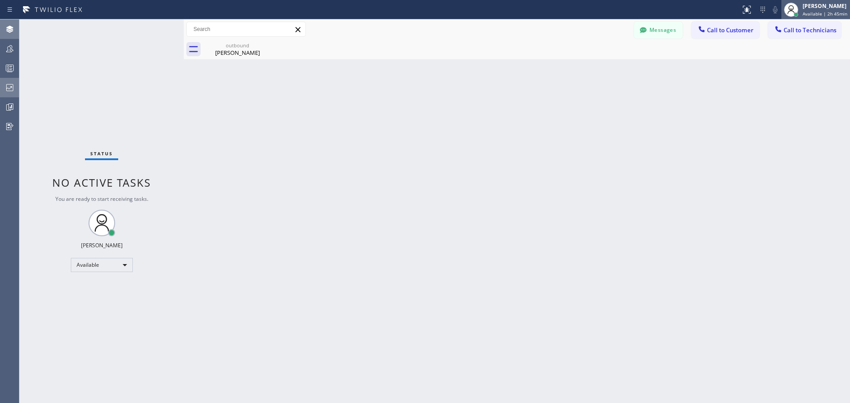
click at [837, 6] on div "[PERSON_NAME]" at bounding box center [825, 6] width 45 height 8
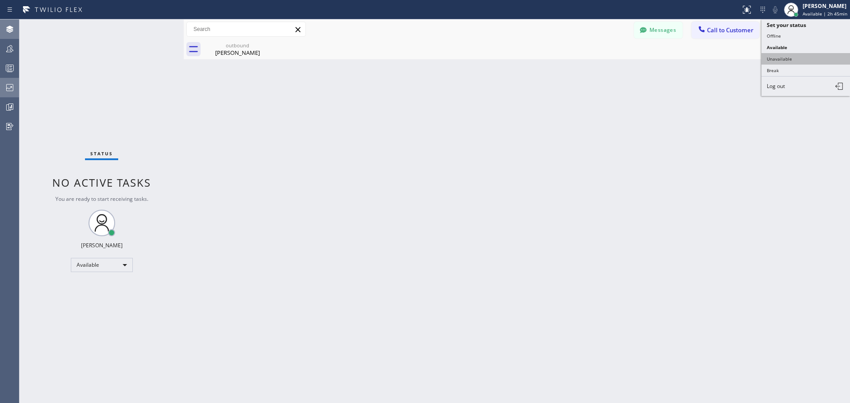
click at [786, 61] on button "Unavailable" at bounding box center [806, 59] width 89 height 12
